Goal: Information Seeking & Learning: Learn about a topic

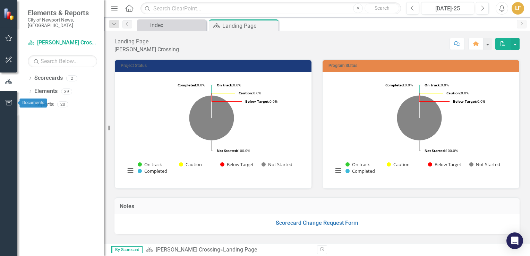
click at [11, 103] on icon "button" at bounding box center [9, 103] width 6 height 6
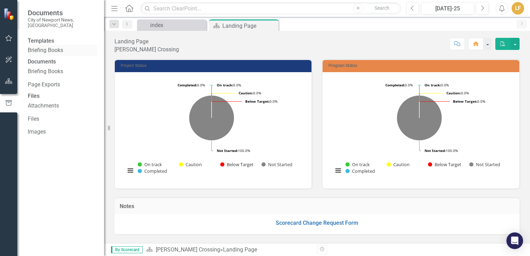
click at [48, 49] on link "Briefing Books" at bounding box center [62, 50] width 69 height 8
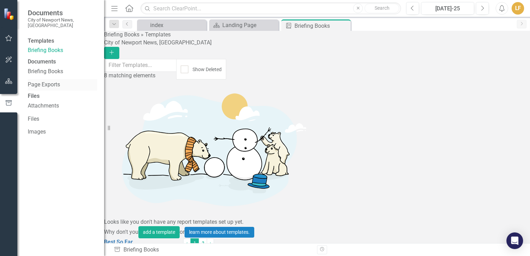
click at [43, 89] on link "Page Exports" at bounding box center [62, 85] width 69 height 8
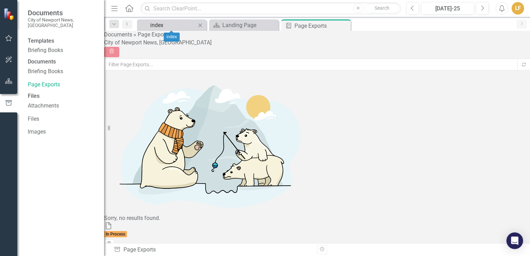
click at [166, 26] on div "index" at bounding box center [173, 25] width 46 height 9
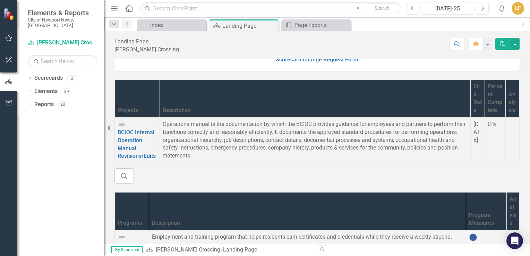
scroll to position [169, 0]
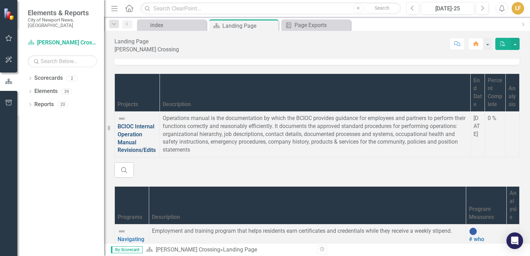
click at [156, 123] on link "BCIOC Internal Operation Manual Revisions/Edits" at bounding box center [137, 138] width 38 height 31
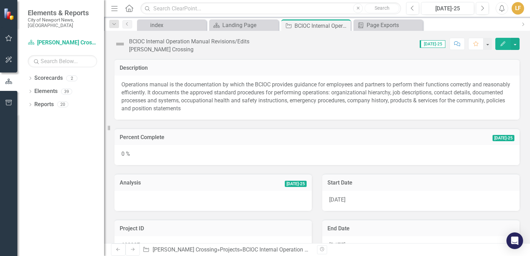
drag, startPoint x: 122, startPoint y: 81, endPoint x: 127, endPoint y: 94, distance: 13.2
click at [127, 94] on p "Operations manual is the documentation by which the BCIOC provides guidance for…" at bounding box center [316, 97] width 391 height 32
drag, startPoint x: 236, startPoint y: 108, endPoint x: 234, endPoint y: 78, distance: 30.3
click at [234, 78] on div "Operations manual is the documentation by which the BCIOC provides guidance for…" at bounding box center [316, 98] width 405 height 44
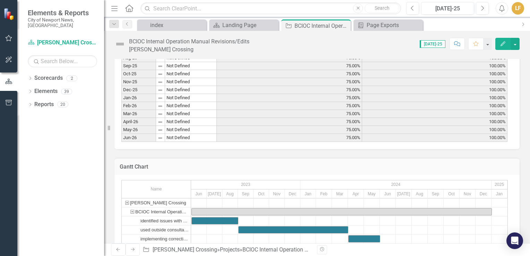
scroll to position [607, 0]
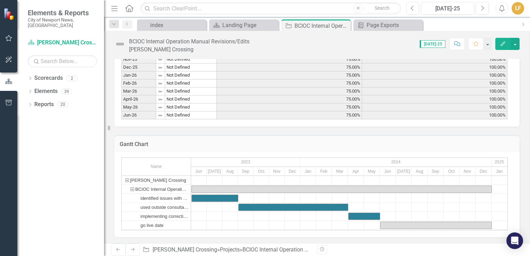
click at [171, 195] on div "identified issues with BCIOC" at bounding box center [164, 198] width 48 height 9
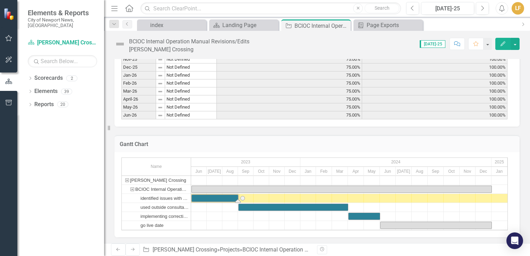
click at [171, 199] on div "identified issues with BCIOC" at bounding box center [164, 198] width 48 height 9
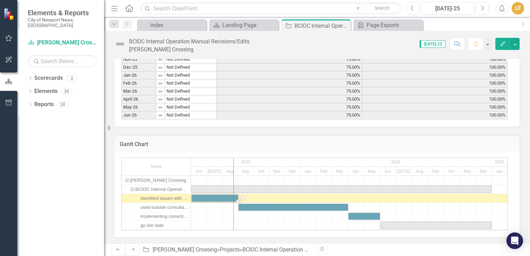
drag, startPoint x: 190, startPoint y: 184, endPoint x: 232, endPoint y: 193, distance: 43.1
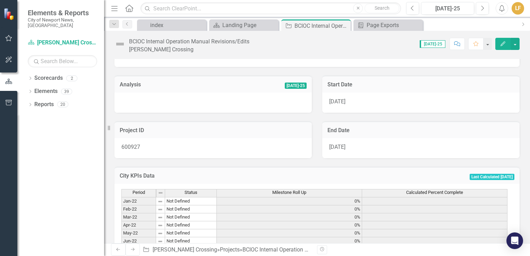
scroll to position [0, 0]
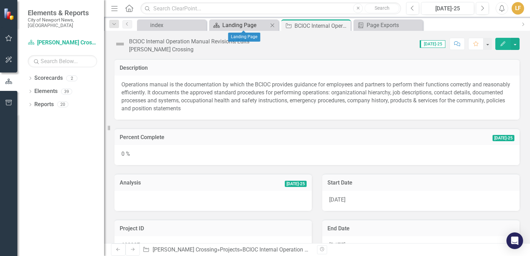
click at [250, 25] on div "Landing Page" at bounding box center [245, 25] width 46 height 9
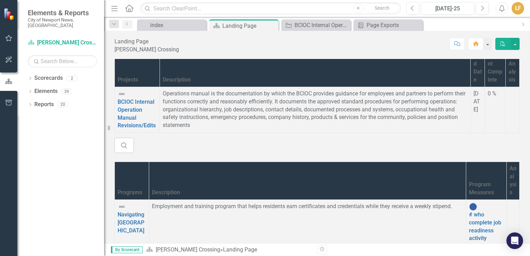
scroll to position [178, 0]
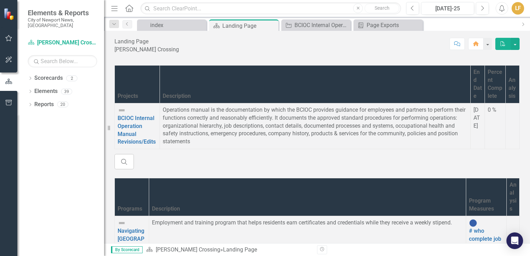
drag, startPoint x: 263, startPoint y: 183, endPoint x: 275, endPoint y: 129, distance: 54.9
click at [275, 128] on p "Operations manual is the documentation by which the BCIOC provides guidance for…" at bounding box center [315, 126] width 305 height 40
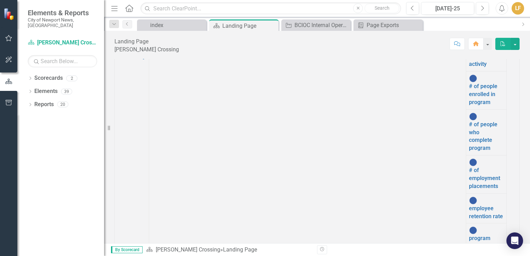
scroll to position [181, 0]
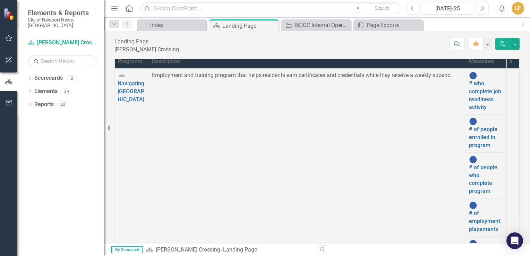
scroll to position [368, 0]
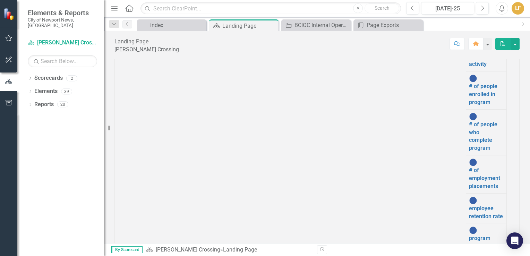
click at [46, 74] on link "Scorecards" at bounding box center [48, 78] width 28 height 8
click at [46, 88] on link "Elements" at bounding box center [45, 91] width 23 height 8
click at [50, 101] on link "Reports" at bounding box center [43, 105] width 19 height 8
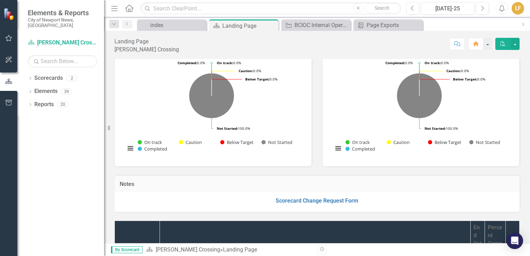
scroll to position [0, 0]
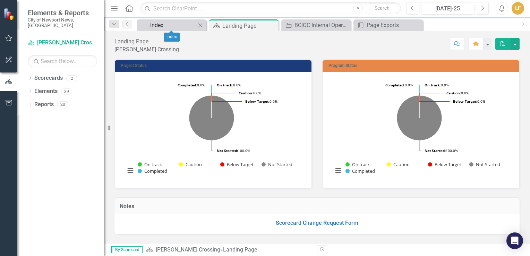
click at [165, 24] on div "index" at bounding box center [173, 25] width 46 height 9
click at [64, 102] on div "20" at bounding box center [62, 105] width 11 height 6
drag, startPoint x: 49, startPoint y: 100, endPoint x: 46, endPoint y: 101, distance: 3.5
click at [49, 101] on link "Reports" at bounding box center [43, 105] width 19 height 8
click at [49, 87] on link "Elements" at bounding box center [45, 91] width 23 height 8
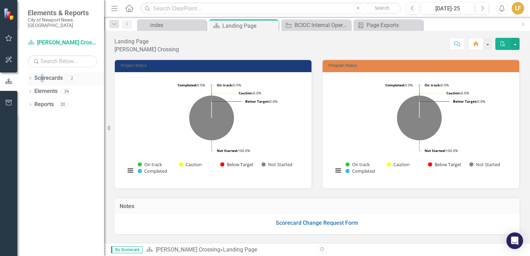
drag, startPoint x: 49, startPoint y: 87, endPoint x: 42, endPoint y: 74, distance: 14.9
click at [42, 74] on link "Scorecards" at bounding box center [48, 78] width 28 height 8
drag, startPoint x: 42, startPoint y: 74, endPoint x: 72, endPoint y: 71, distance: 30.3
click at [72, 75] on div "2" at bounding box center [71, 78] width 11 height 6
click at [86, 139] on div "Dropdown Scorecards 2 Dropdown City of Newport News, [GEOGRAPHIC_DATA] [PERSON_…" at bounding box center [60, 163] width 87 height 183
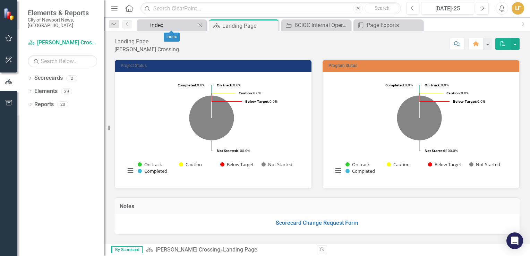
click at [152, 26] on div "index" at bounding box center [173, 25] width 46 height 9
click at [128, 23] on icon "Previous" at bounding box center [127, 24] width 6 height 4
click at [114, 26] on icon "Dropdown" at bounding box center [114, 24] width 6 height 5
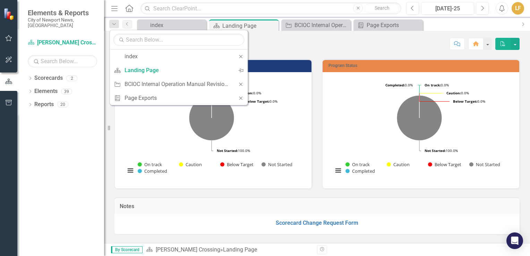
click at [323, 38] on div "Score: N/A [DATE]-25 Completed Comment Home PDF" at bounding box center [349, 44] width 340 height 12
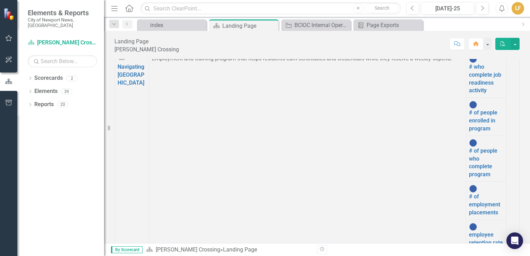
scroll to position [368, 0]
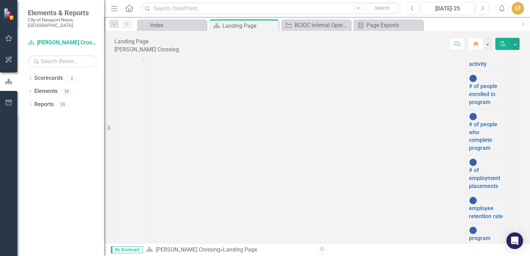
drag, startPoint x: 308, startPoint y: 217, endPoint x: 293, endPoint y: 218, distance: 15.0
click at [113, 8] on icon "Menu" at bounding box center [114, 8] width 9 height 7
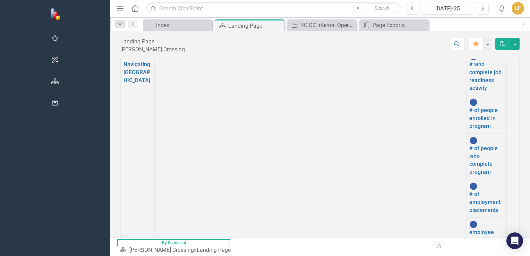
scroll to position [206, 0]
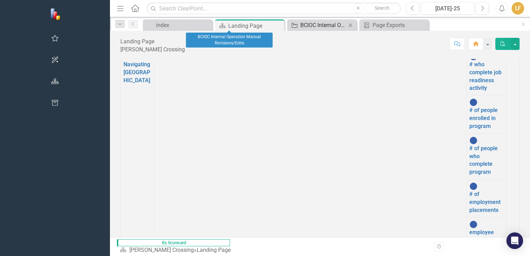
click at [300, 26] on div "BCIOC Internal Operation Manual Revisions/Edits" at bounding box center [323, 25] width 46 height 9
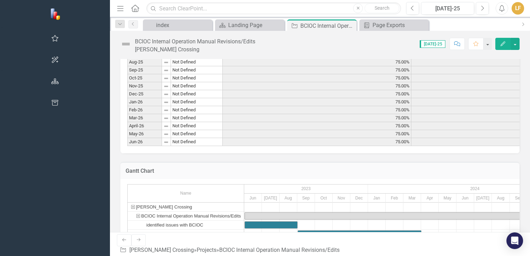
scroll to position [599, 0]
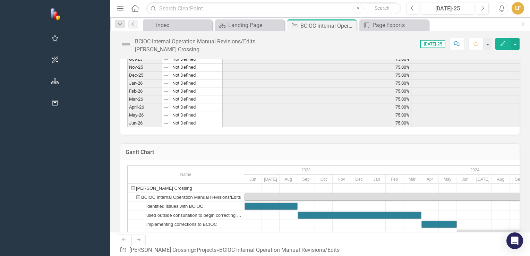
click at [146, 220] on div "implementing corrections to BCIOC" at bounding box center [181, 224] width 71 height 9
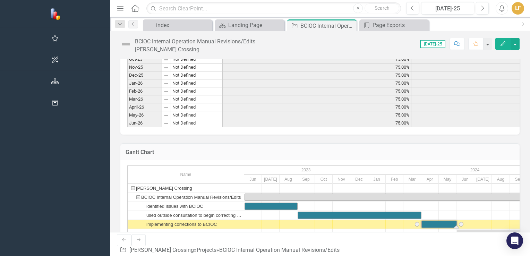
click at [146, 211] on div "used outside consultation to begin correcting errors in BCIOC doc" at bounding box center [193, 215] width 95 height 9
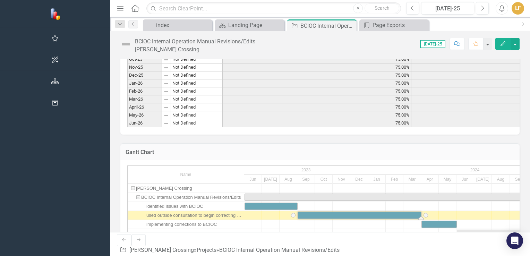
drag, startPoint x: 150, startPoint y: 212, endPoint x: 252, endPoint y: 221, distance: 102.7
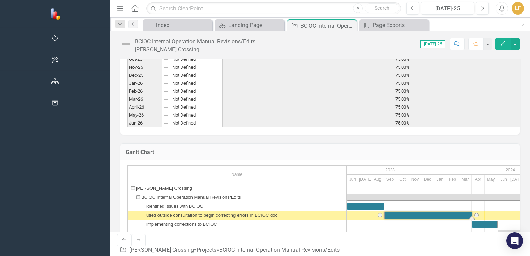
click at [146, 202] on div "identified issues with BCIOC" at bounding box center [174, 206] width 57 height 9
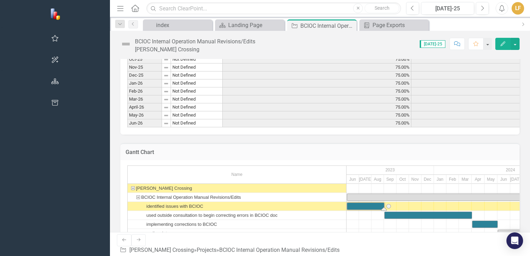
click at [136, 184] on div "[PERSON_NAME] Crossing" at bounding box center [164, 188] width 56 height 9
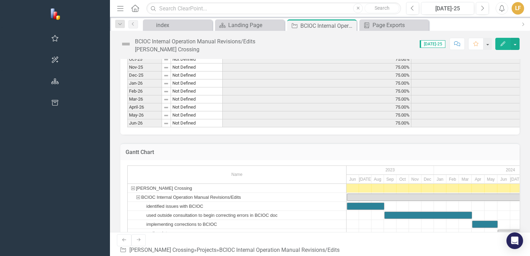
click at [130, 184] on div "Brooks Crossing" at bounding box center [133, 188] width 6 height 9
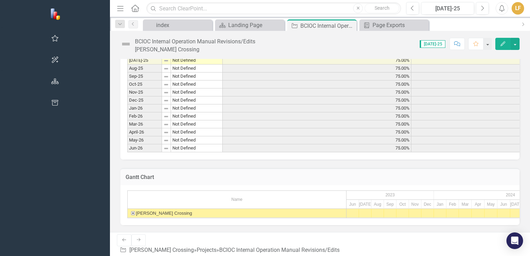
click at [130, 209] on div "Brooks Crossing" at bounding box center [133, 213] width 6 height 9
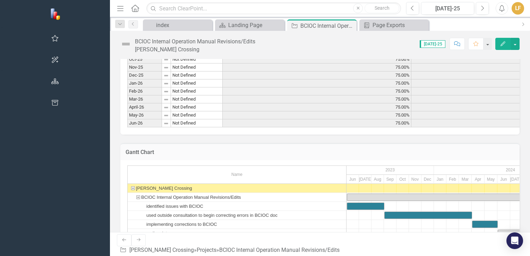
click at [446, 211] on div at bounding box center [452, 215] width 12 height 9
click at [517, 44] on button "button" at bounding box center [514, 44] width 9 height 12
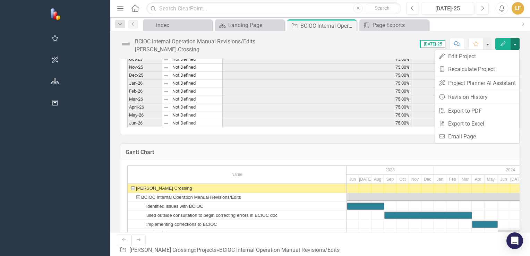
click at [372, 149] on h3 "Gantt Chart" at bounding box center [320, 152] width 389 height 6
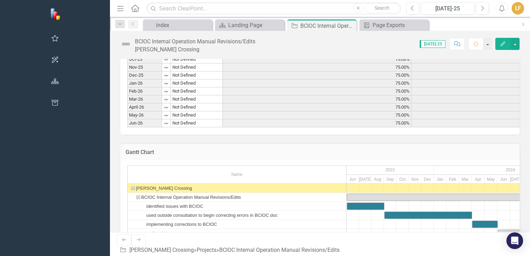
click at [146, 202] on div "identified issues with BCIOC" at bounding box center [174, 206] width 57 height 9
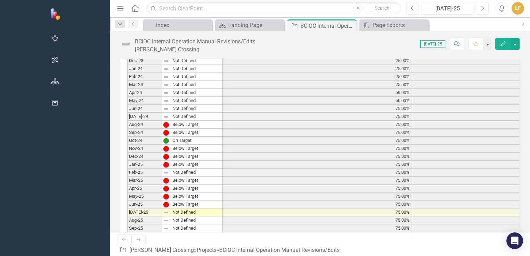
scroll to position [402, 0]
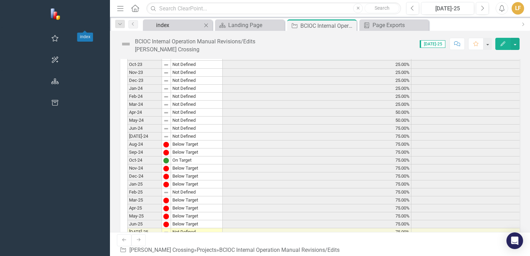
click at [156, 26] on div "index" at bounding box center [179, 25] width 46 height 9
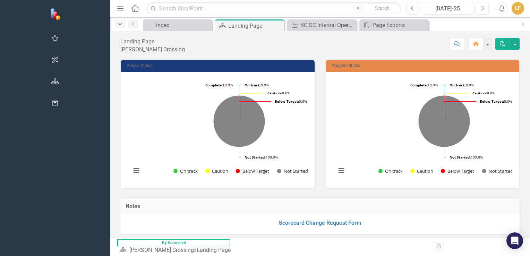
click at [117, 26] on icon "Dropdown" at bounding box center [120, 24] width 6 height 5
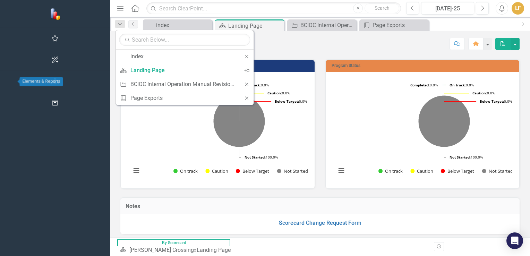
click at [51, 81] on icon "button" at bounding box center [54, 81] width 7 height 6
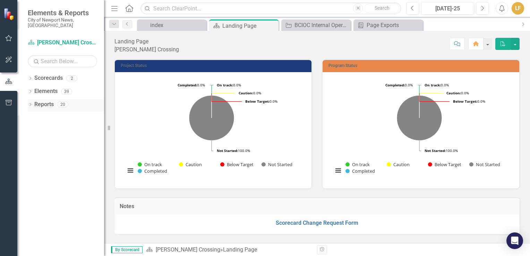
click at [48, 101] on link "Reports" at bounding box center [43, 105] width 19 height 8
click at [63, 102] on div "20" at bounding box center [62, 105] width 11 height 6
click at [30, 103] on icon "Dropdown" at bounding box center [30, 105] width 5 height 4
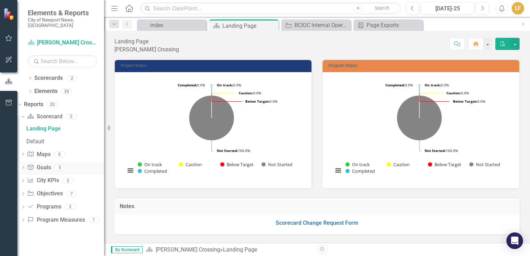
click at [66, 164] on div "5" at bounding box center [59, 167] width 11 height 6
click at [49, 164] on link "Goal Goals" at bounding box center [39, 168] width 24 height 8
click at [74, 178] on div "3" at bounding box center [67, 181] width 11 height 6
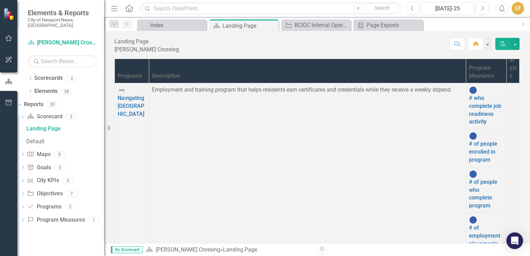
scroll to position [349, 0]
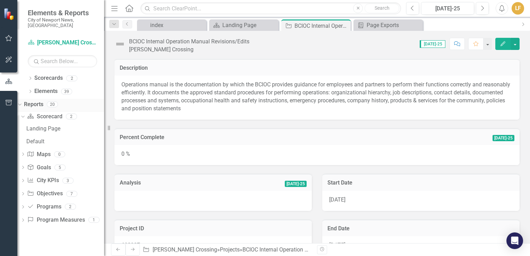
click at [21, 102] on icon "Dropdown" at bounding box center [19, 104] width 4 height 5
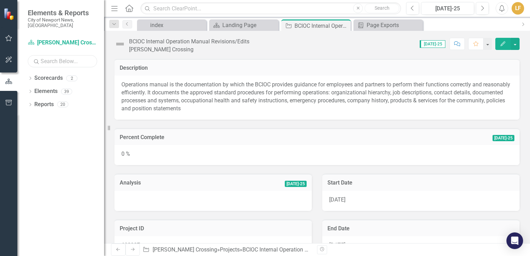
click at [56, 56] on input "text" at bounding box center [62, 61] width 69 height 12
click at [70, 39] on link "Scorecard [PERSON_NAME] Crossing" at bounding box center [62, 43] width 69 height 8
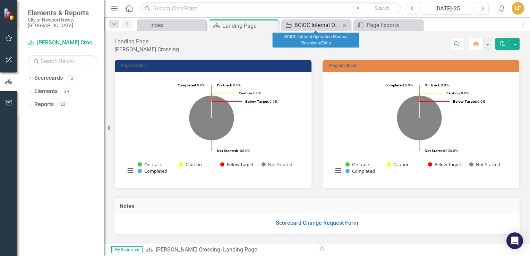
click at [311, 24] on div "BCIOC Internal Operation Manual Revisions/Edits" at bounding box center [317, 25] width 46 height 9
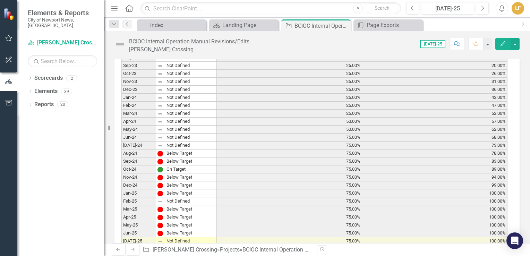
scroll to position [392, 0]
click at [168, 231] on td "Below Target" at bounding box center [191, 235] width 52 height 8
click at [169, 223] on td "Below Target" at bounding box center [191, 227] width 52 height 8
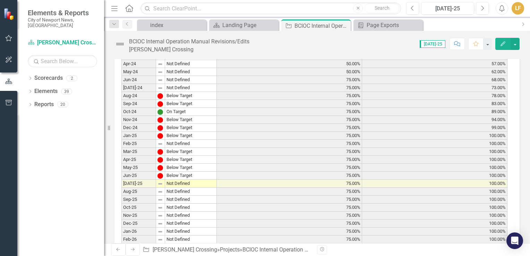
scroll to position [452, 0]
click at [374, 25] on div "Page Exports" at bounding box center [389, 25] width 46 height 9
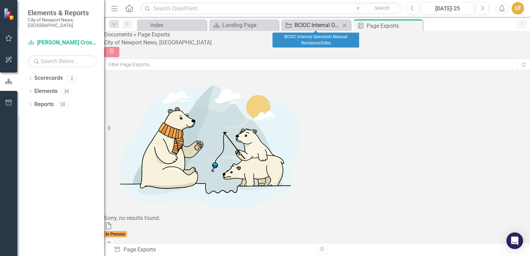
click at [326, 25] on div "BCIOC Internal Operation Manual Revisions/Edits" at bounding box center [317, 25] width 46 height 9
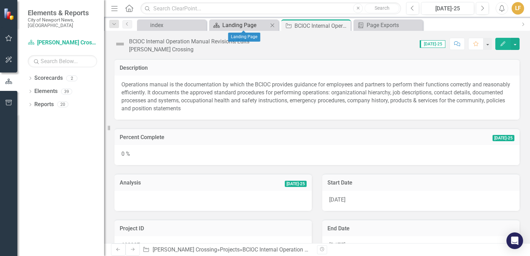
click at [243, 25] on div "Landing Page" at bounding box center [245, 25] width 46 height 9
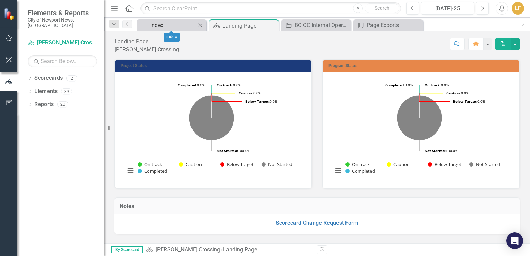
click at [161, 27] on div "index" at bounding box center [173, 25] width 46 height 9
click at [126, 26] on icon "Previous" at bounding box center [127, 24] width 6 height 4
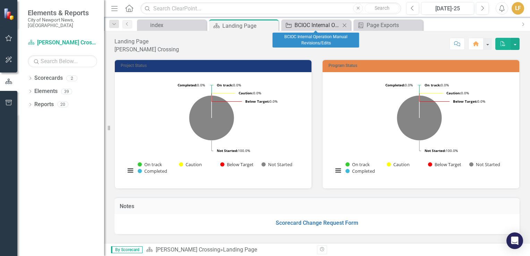
click at [298, 24] on div "BCIOC Internal Operation Manual Revisions/Edits" at bounding box center [317, 25] width 46 height 9
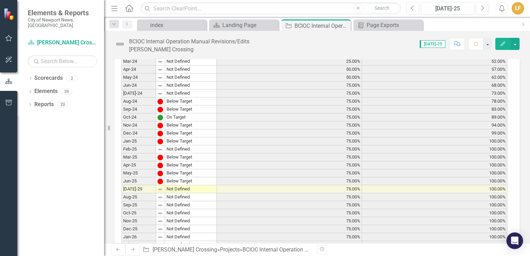
scroll to position [449, 0]
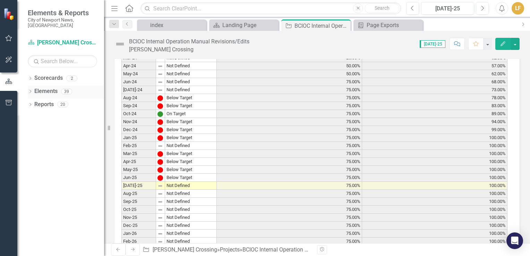
click at [64, 88] on div "39" at bounding box center [66, 91] width 11 height 6
click at [70, 75] on div "2" at bounding box center [71, 78] width 11 height 6
click at [59, 55] on input "text" at bounding box center [62, 61] width 69 height 12
click at [58, 39] on link "Scorecard [PERSON_NAME] Crossing" at bounding box center [62, 43] width 69 height 8
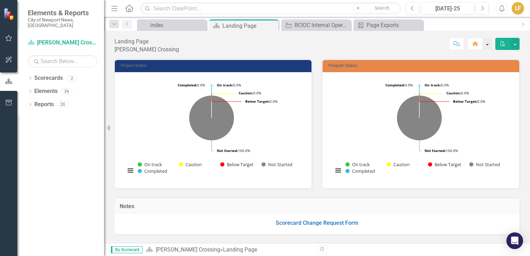
click at [487, 44] on button "button" at bounding box center [487, 44] width 9 height 12
click at [440, 46] on div "Score: N/A [DATE]-25 Completed Comment Home PDF" at bounding box center [349, 44] width 340 height 12
click at [515, 42] on button "button" at bounding box center [514, 44] width 9 height 12
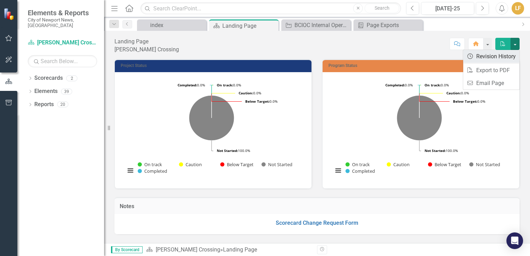
click at [485, 56] on link "Revision History Revision History" at bounding box center [491, 56] width 56 height 13
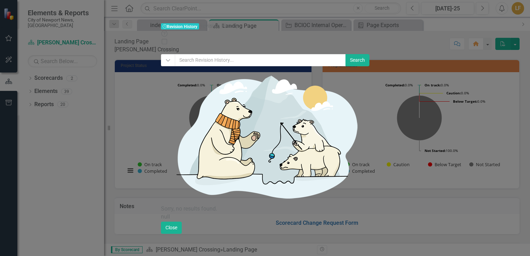
click at [168, 47] on icon "Close" at bounding box center [164, 50] width 7 height 6
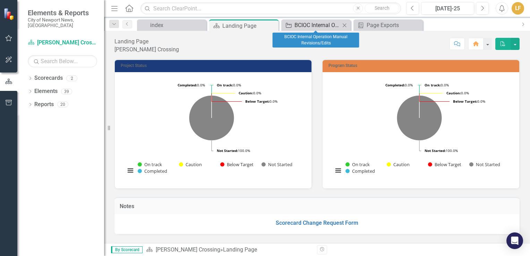
click at [323, 26] on div "BCIOC Internal Operation Manual Revisions/Edits" at bounding box center [317, 25] width 46 height 9
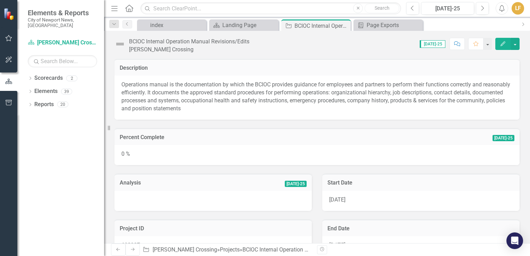
drag, startPoint x: 524, startPoint y: 63, endPoint x: 531, endPoint y: 87, distance: 25.1
click at [529, 87] on html "Elements & Reports City of Newport News, [GEOGRAPHIC_DATA] Scorecard [PERSON_NA…" at bounding box center [265, 128] width 530 height 256
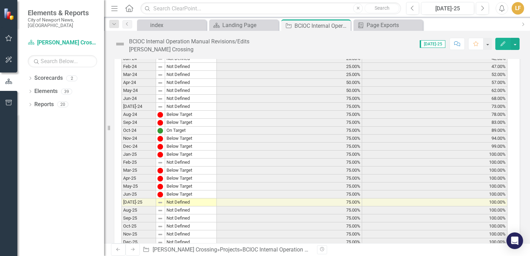
scroll to position [437, 0]
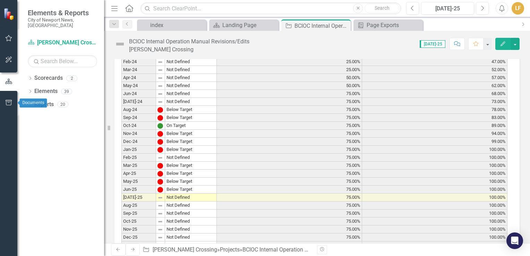
click at [7, 101] on icon "button" at bounding box center [9, 103] width 6 height 6
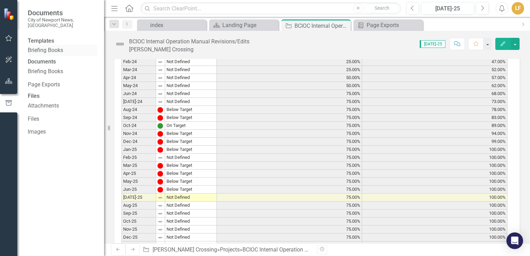
click at [47, 50] on link "Briefing Books" at bounding box center [62, 50] width 69 height 8
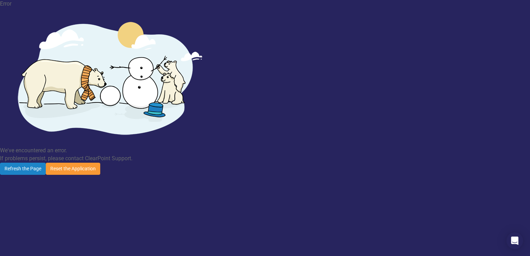
click at [100, 163] on button "Reset the Application" at bounding box center [73, 169] width 54 height 12
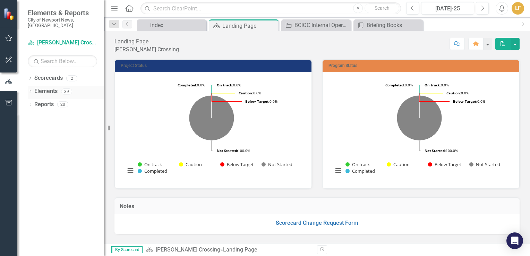
click at [55, 88] on link "Elements" at bounding box center [45, 91] width 23 height 8
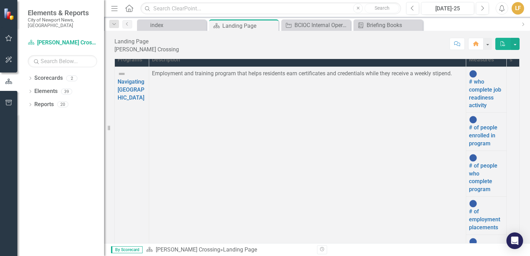
scroll to position [368, 0]
